Goal: Navigation & Orientation: Find specific page/section

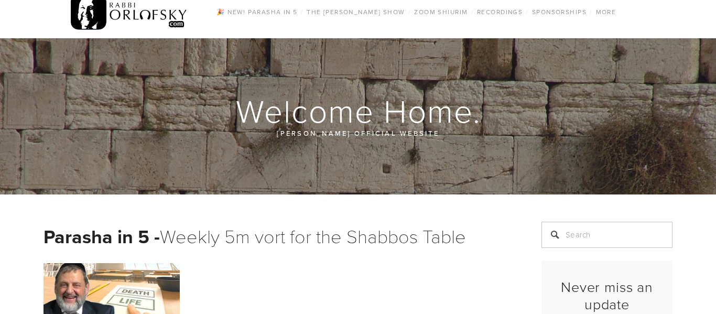
scroll to position [14, 0]
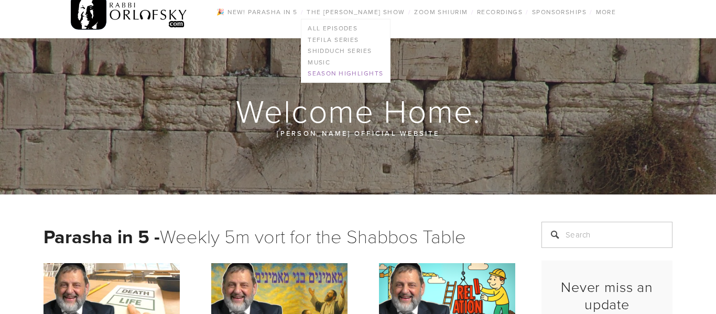
click at [326, 73] on link "Season Highlights" at bounding box center [345, 74] width 88 height 12
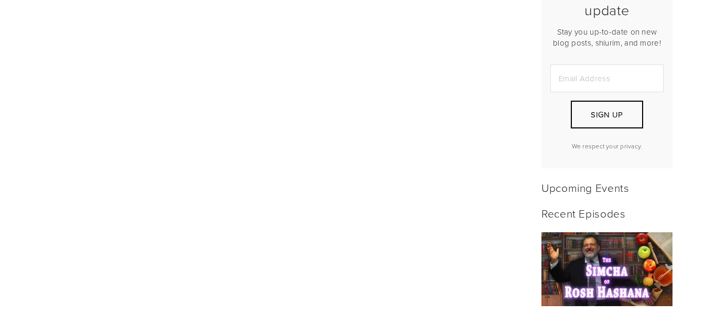
scroll to position [302, 0]
